Goal: Register for event/course

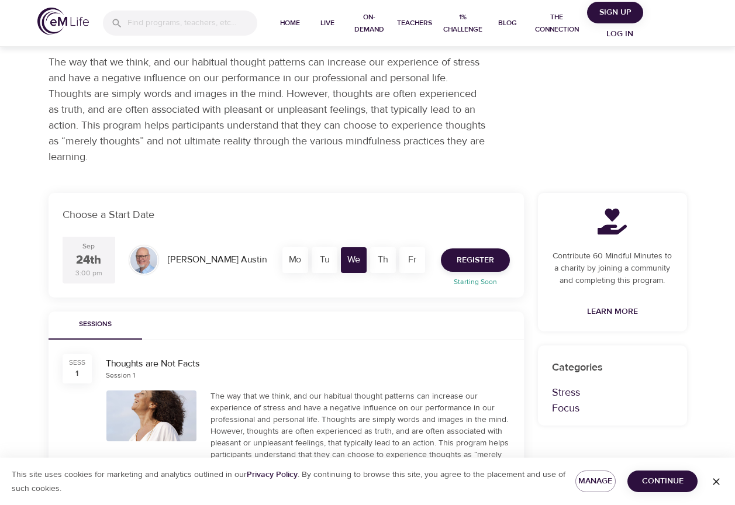
scroll to position [117, 0]
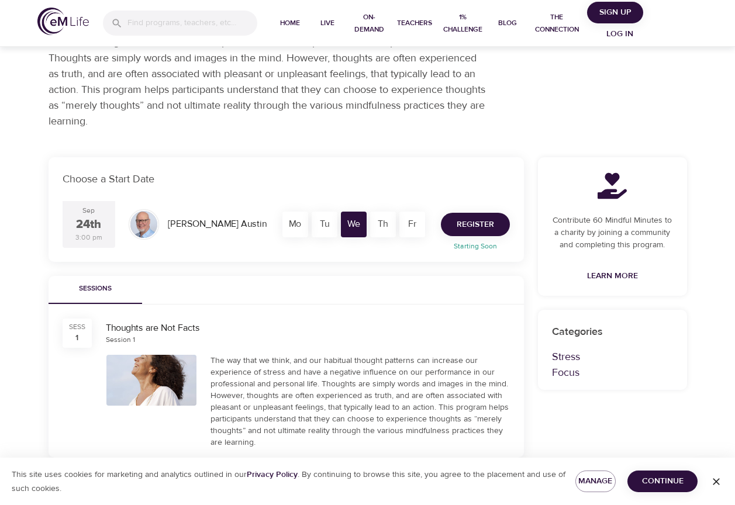
click at [482, 227] on span "Register" at bounding box center [475, 224] width 37 height 15
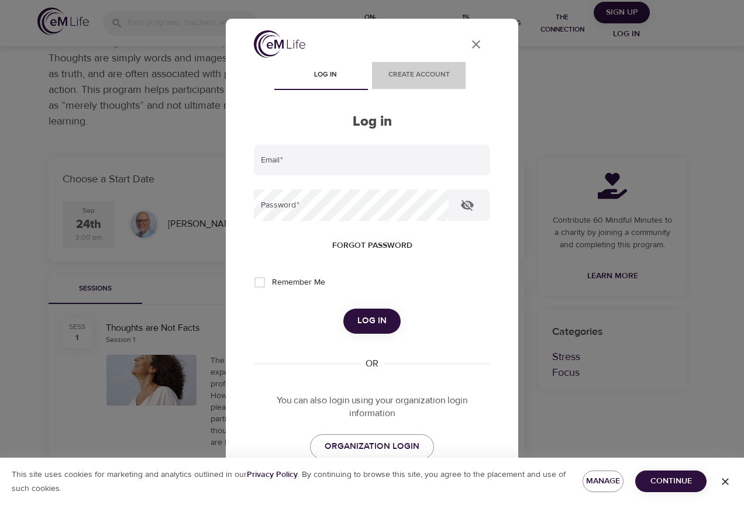
click at [417, 74] on span "Create account" at bounding box center [419, 75] width 80 height 12
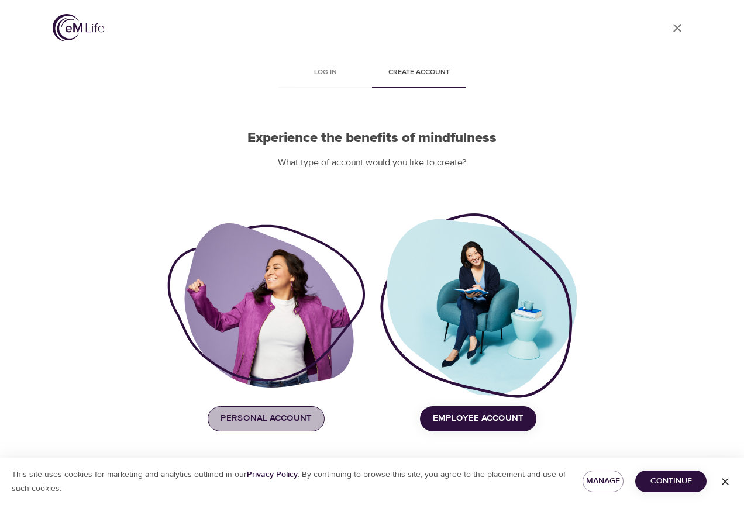
click at [296, 415] on span "Personal Account" at bounding box center [265, 418] width 91 height 15
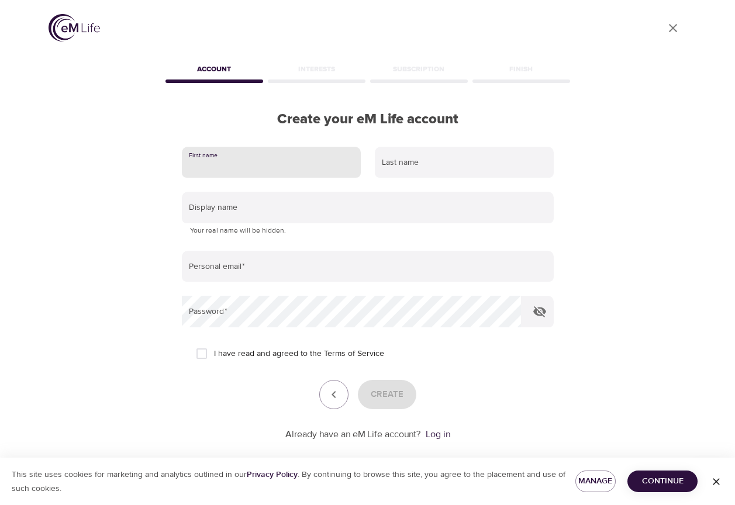
click at [258, 164] on input "text" at bounding box center [271, 163] width 179 height 32
type input "a"
type input "Alyssa"
type input "Gardner"
type input "AGardner@hanover.com"
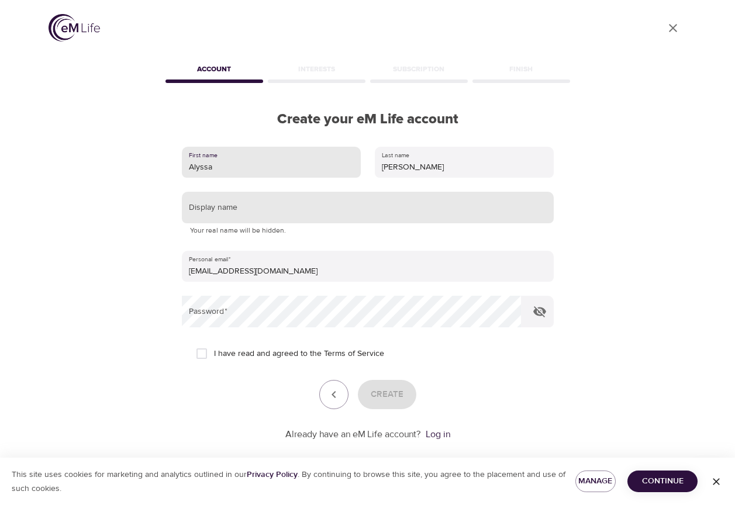
click at [250, 208] on input "text" at bounding box center [368, 208] width 372 height 32
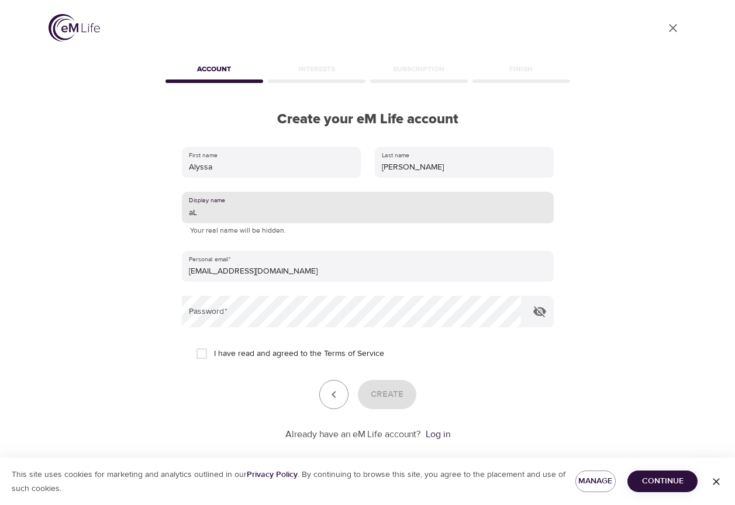
type input "a"
type input "Aly"
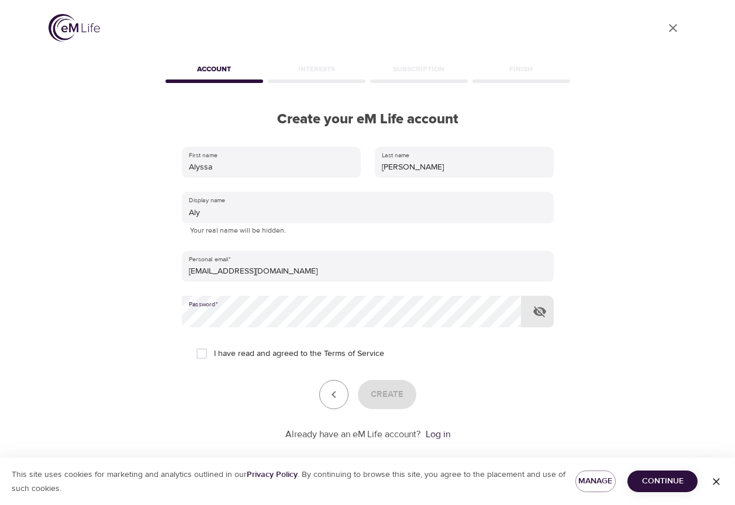
click at [263, 356] on span "I have read and agreed to the Terms of Service" at bounding box center [299, 354] width 170 height 12
click at [214, 356] on input "I have read and agreed to the Terms of Service" at bounding box center [201, 353] width 25 height 25
checkbox input "true"
click at [381, 388] on span "Create" at bounding box center [387, 394] width 33 height 15
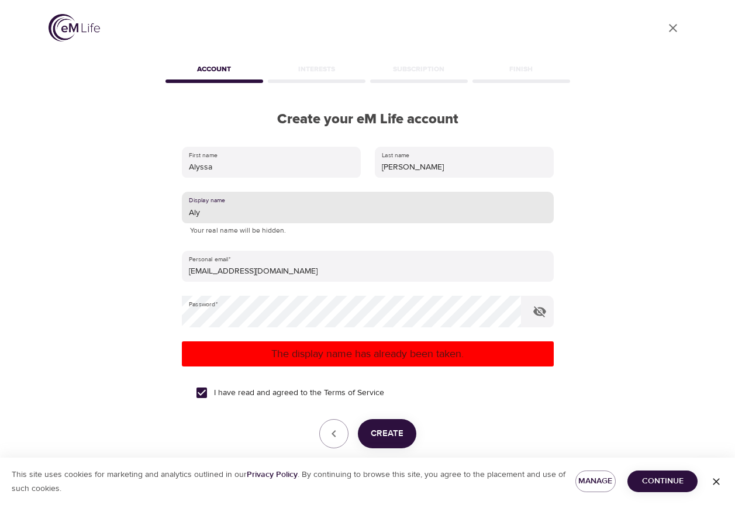
click at [203, 217] on input "Aly" at bounding box center [368, 208] width 372 height 32
type input "Aly_G"
click at [374, 423] on button "Create" at bounding box center [387, 433] width 58 height 29
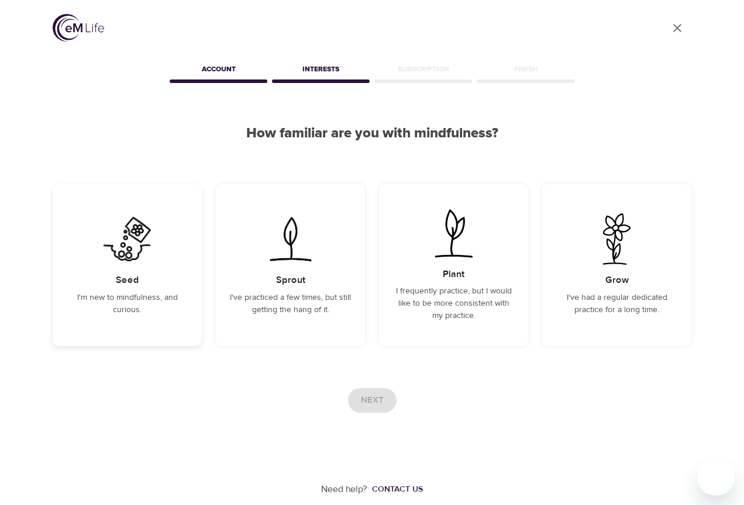
click at [148, 289] on div "Seed I'm new to mindfulness, and curious." at bounding box center [127, 265] width 149 height 162
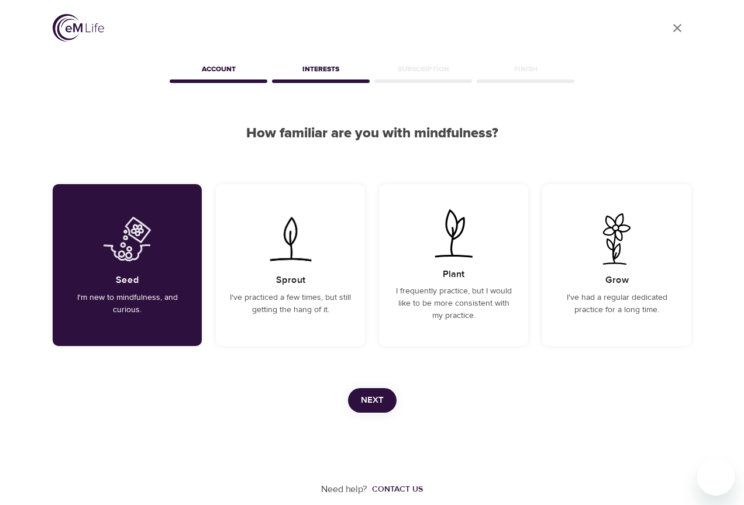
click at [364, 395] on span "Next" at bounding box center [372, 400] width 23 height 15
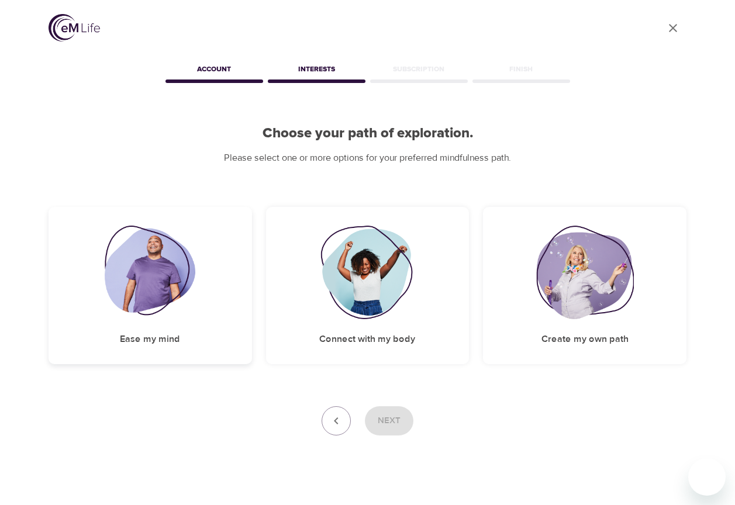
click at [191, 314] on img at bounding box center [150, 273] width 91 height 94
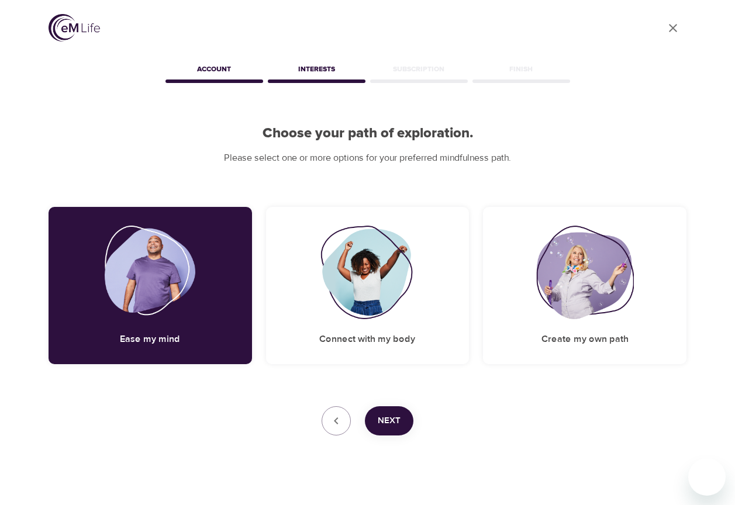
click at [396, 432] on button "Next" at bounding box center [389, 420] width 49 height 29
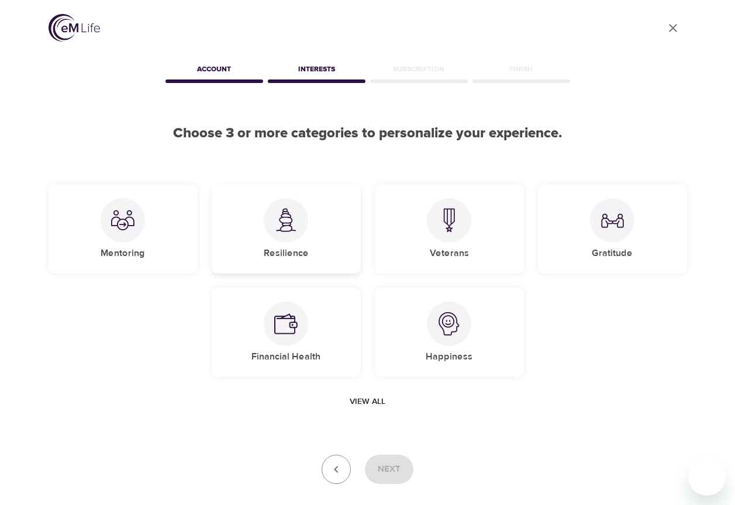
click at [308, 232] on div "Resilience" at bounding box center [286, 228] width 149 height 89
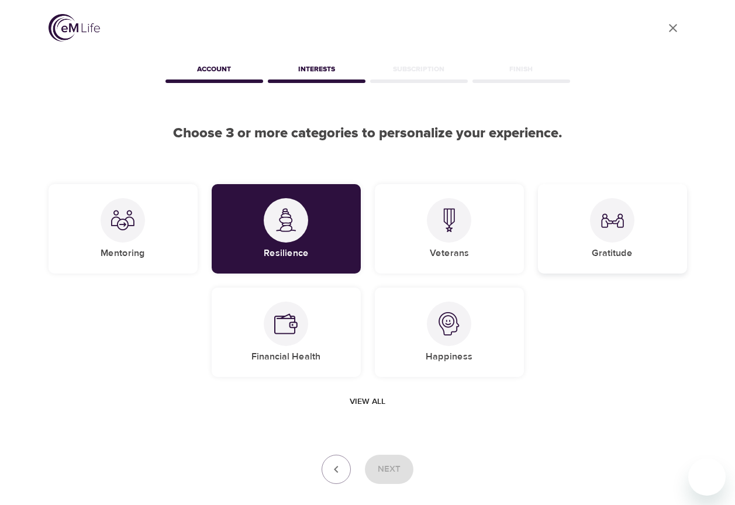
click at [628, 234] on div at bounding box center [612, 220] width 44 height 44
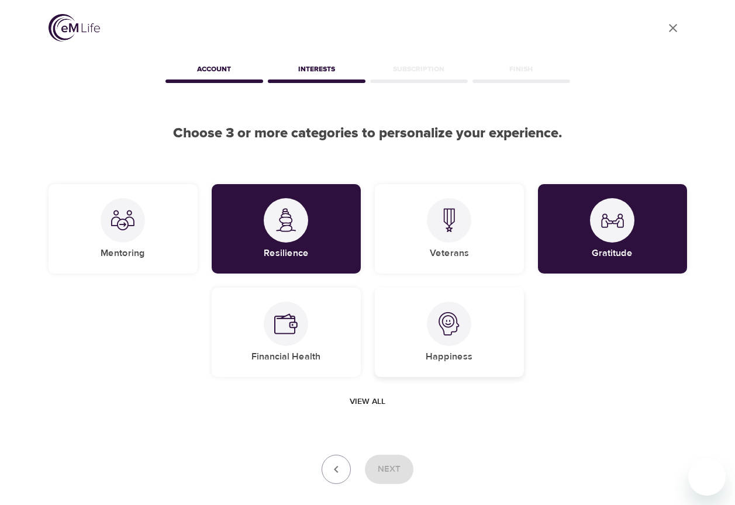
click at [455, 317] on img at bounding box center [448, 323] width 23 height 23
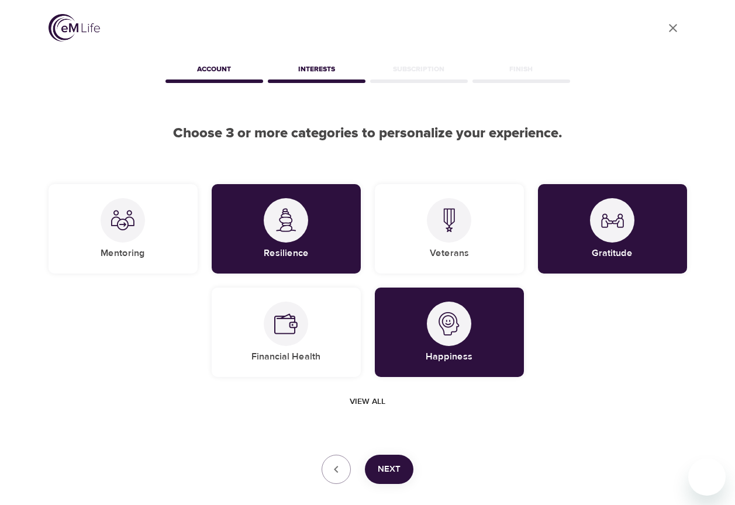
click at [388, 480] on button "Next" at bounding box center [389, 469] width 49 height 29
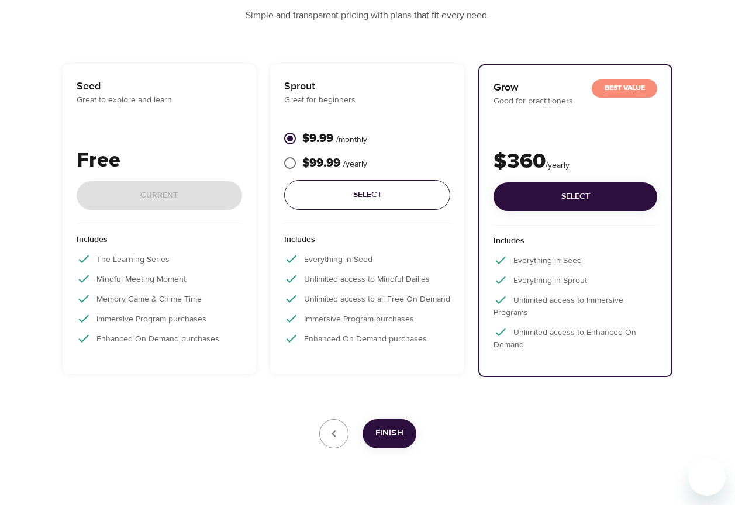
scroll to position [169, 0]
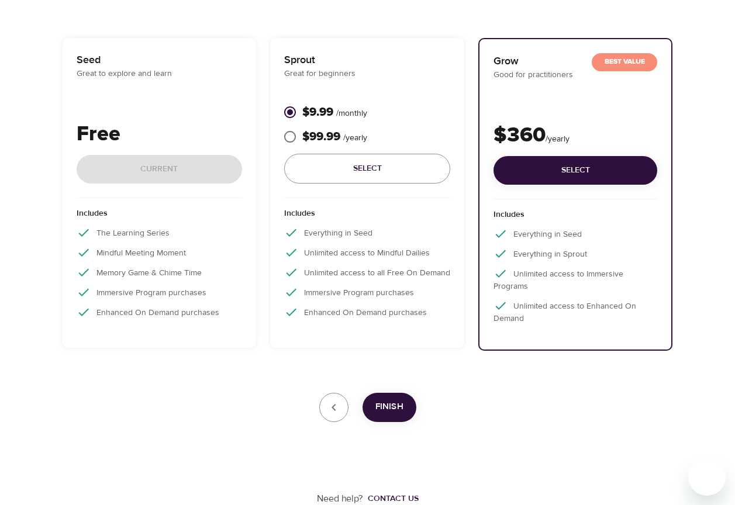
click at [143, 181] on div "Free Current" at bounding box center [160, 159] width 166 height 80
click at [145, 122] on p "Free" at bounding box center [160, 135] width 166 height 32
click at [164, 106] on div "Seed Great to explore and learn Free Current" at bounding box center [160, 125] width 166 height 146
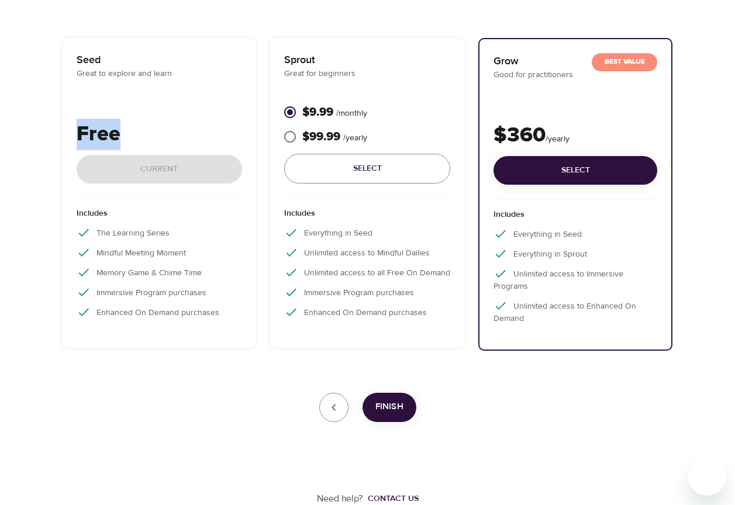
click at [164, 106] on div "Seed Great to explore and learn Free Current" at bounding box center [160, 125] width 166 height 146
click at [234, 364] on div "User Profile Account Interests Subscription Finish Choose your plan Simple and …" at bounding box center [367, 168] width 666 height 674
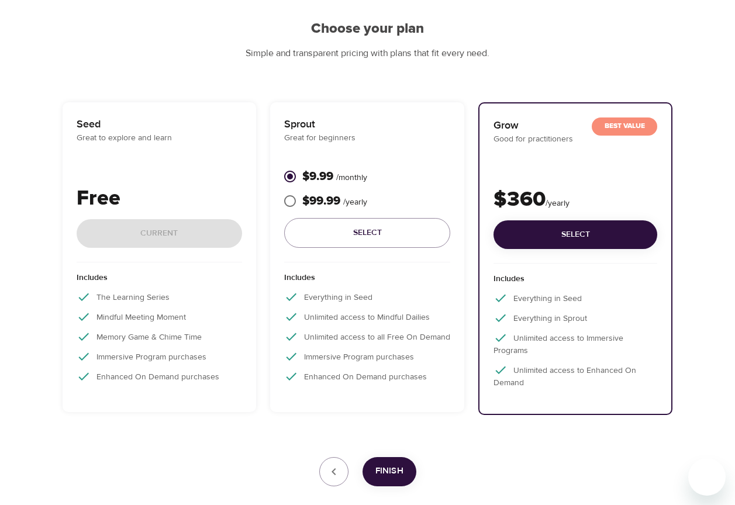
scroll to position [0, 0]
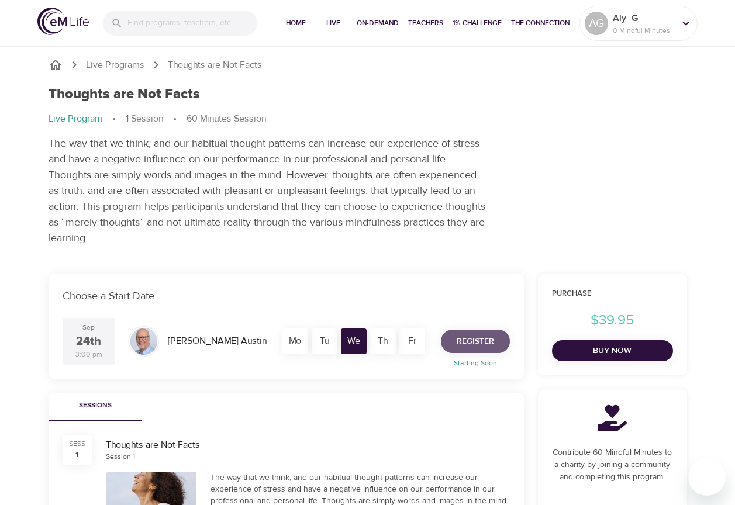
click at [460, 341] on span "Register" at bounding box center [475, 341] width 37 height 15
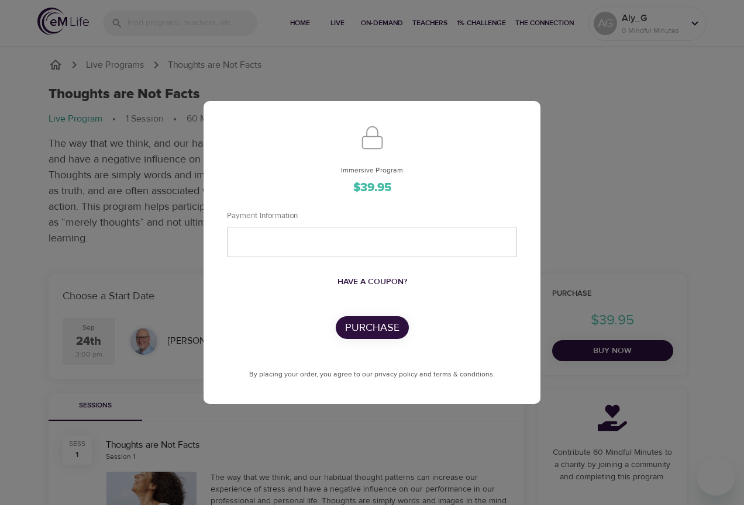
click at [620, 184] on div "Immersive Program $39.95 Payment Information Have a coupon? Purchase By placing…" at bounding box center [372, 252] width 744 height 505
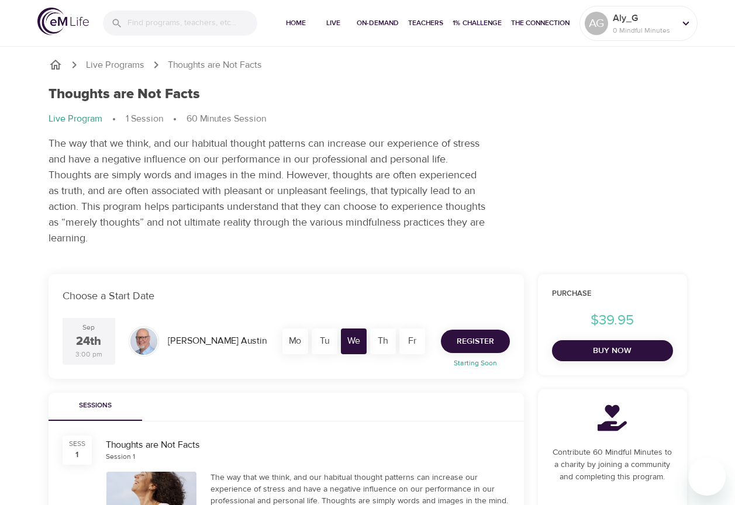
click at [458, 331] on button "Register" at bounding box center [475, 341] width 69 height 23
